Goal: Task Accomplishment & Management: Use online tool/utility

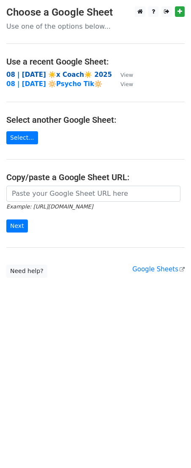
click at [62, 72] on strong "08 | SEP 23 ☀️x Coach☀️ 2025" at bounding box center [59, 75] width 106 height 8
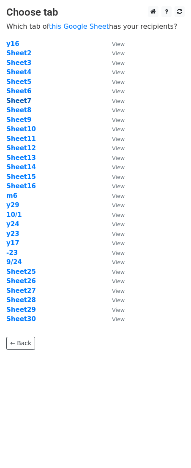
click at [27, 97] on strong "Sheet7" at bounding box center [18, 101] width 25 height 8
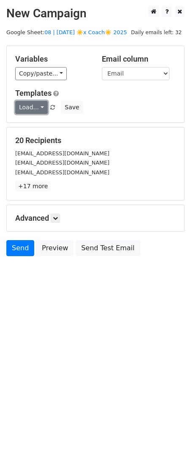
click at [28, 103] on link "Load..." at bounding box center [31, 107] width 33 height 13
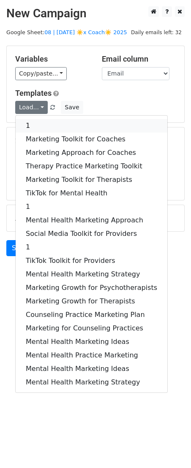
click at [63, 124] on link "1" at bounding box center [92, 126] width 152 height 14
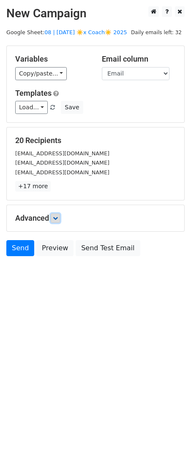
click at [58, 221] on link at bounding box center [55, 218] width 9 height 9
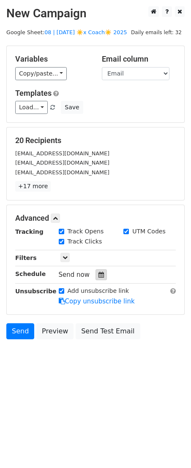
click at [98, 276] on icon at bounding box center [100, 275] width 5 height 6
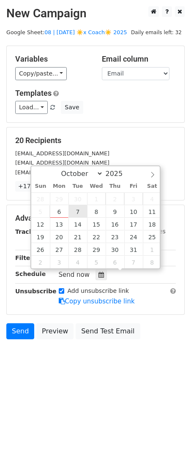
type input "2025-10-07 12:00"
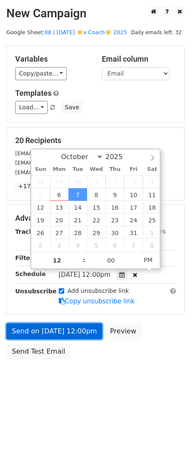
click at [46, 333] on link "Send on Oct 7 at 12:00pm" at bounding box center [54, 331] width 96 height 16
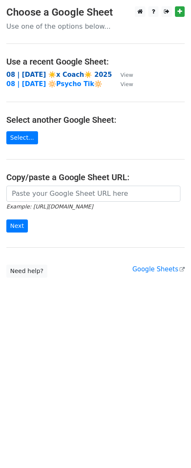
click at [30, 73] on strong "08 | SEP 23 ☀️x Coach☀️ 2025" at bounding box center [59, 75] width 106 height 8
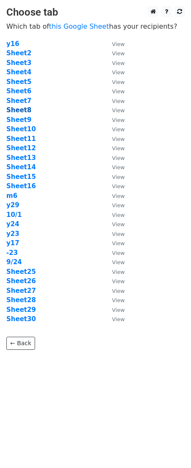
click at [23, 111] on strong "Sheet8" at bounding box center [18, 110] width 25 height 8
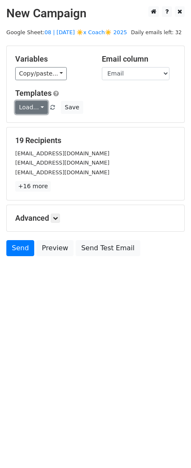
click at [33, 107] on link "Load..." at bounding box center [31, 107] width 33 height 13
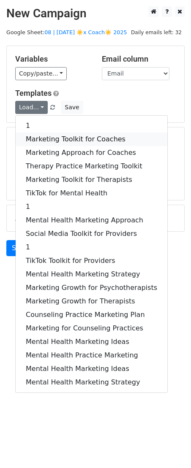
click at [59, 138] on link "Marketing Toolkit for Coaches" at bounding box center [92, 140] width 152 height 14
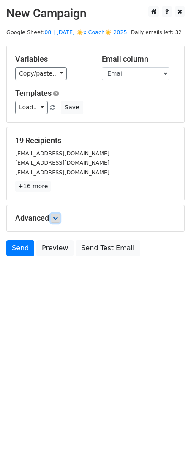
click at [57, 217] on icon at bounding box center [55, 218] width 5 height 5
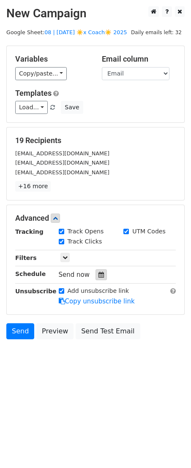
click at [98, 275] on icon at bounding box center [100, 275] width 5 height 6
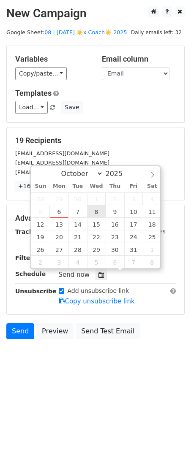
type input "2025-10-08 12:00"
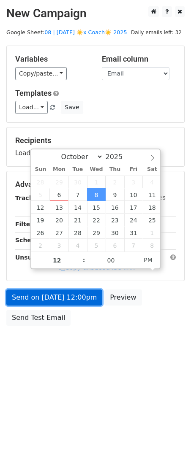
click at [72, 300] on link "Send on Oct 8 at 12:00pm" at bounding box center [54, 298] width 96 height 16
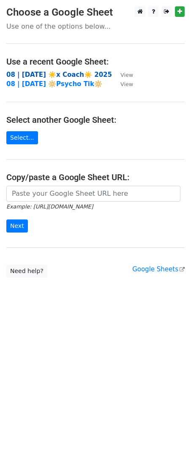
click at [53, 73] on strong "08 | SEP 23 ☀️x Coach☀️ 2025" at bounding box center [59, 75] width 106 height 8
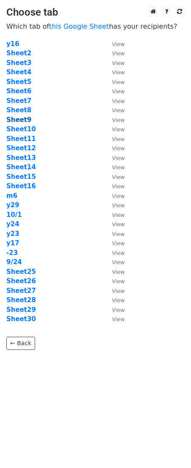
click at [19, 122] on strong "Sheet9" at bounding box center [18, 120] width 25 height 8
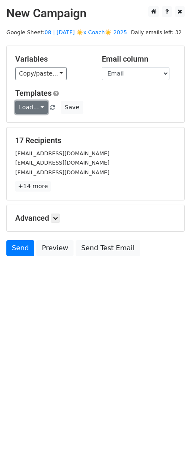
click at [35, 108] on link "Load..." at bounding box center [31, 107] width 33 height 13
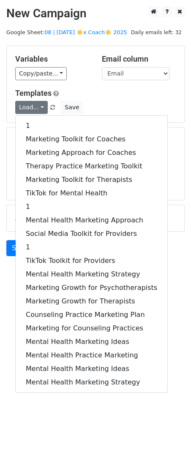
click at [49, 117] on div "1 Marketing Toolkit for Coaches Marketing Approach for Coaches Therapy Practice…" at bounding box center [91, 254] width 152 height 278
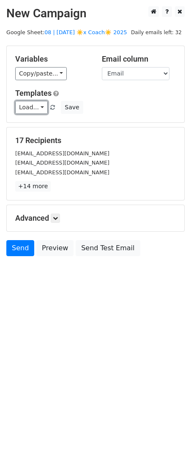
drag, startPoint x: 32, startPoint y: 107, endPoint x: 35, endPoint y: 121, distance: 14.7
click at [32, 107] on link "Load..." at bounding box center [31, 107] width 33 height 13
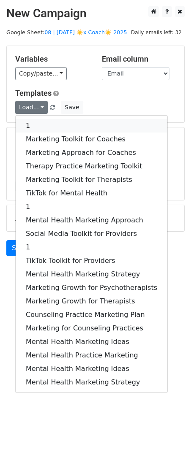
click at [35, 124] on link "1" at bounding box center [92, 126] width 152 height 14
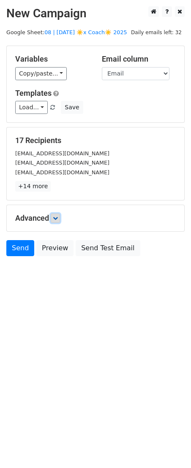
click at [57, 220] on icon at bounding box center [55, 218] width 5 height 5
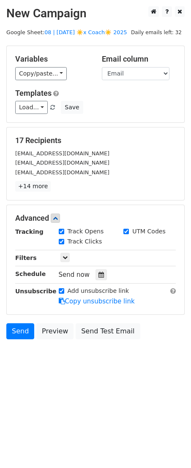
drag, startPoint x: 97, startPoint y: 274, endPoint x: 105, endPoint y: 263, distance: 13.3
click at [98, 274] on icon at bounding box center [100, 275] width 5 height 6
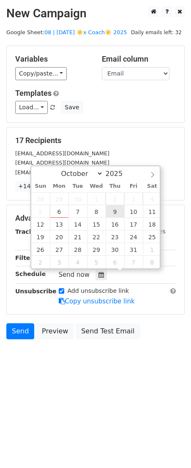
type input "[DATE] 12:00"
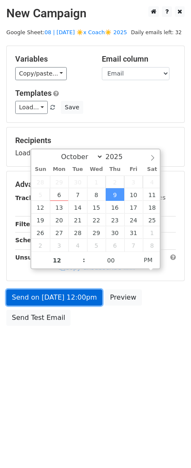
click at [83, 300] on link "Send on [DATE] 12:00pm" at bounding box center [54, 298] width 96 height 16
